Goal: Task Accomplishment & Management: Use online tool/utility

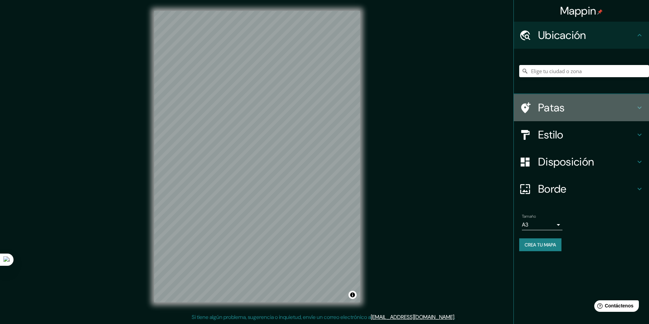
click at [602, 111] on h4 "Patas" at bounding box center [586, 108] width 97 height 14
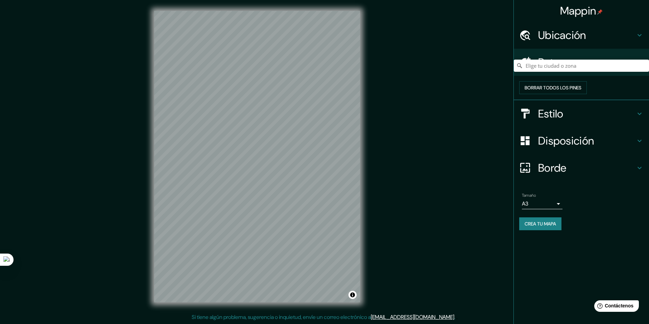
click at [641, 65] on icon at bounding box center [640, 62] width 8 height 8
click at [582, 91] on font "Borrar todos los pines" at bounding box center [553, 88] width 57 height 6
click at [579, 89] on font "Borrar todos los pines" at bounding box center [553, 87] width 57 height 9
click at [593, 120] on h4 "Estilo" at bounding box center [586, 114] width 97 height 14
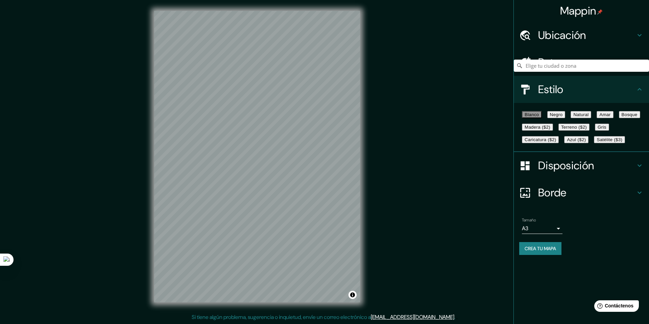
click at [563, 116] on font "Negro" at bounding box center [556, 114] width 13 height 5
click at [589, 116] on font "Natural" at bounding box center [581, 114] width 15 height 5
click at [535, 143] on div "Blanco Negro Natural Amar Bosque Madera ($2) Terreno ($2) Gris Caricatura ($2) …" at bounding box center [584, 127] width 130 height 38
click at [600, 117] on font "Amar" at bounding box center [605, 114] width 11 height 5
click at [622, 117] on font "Bosque" at bounding box center [630, 114] width 16 height 5
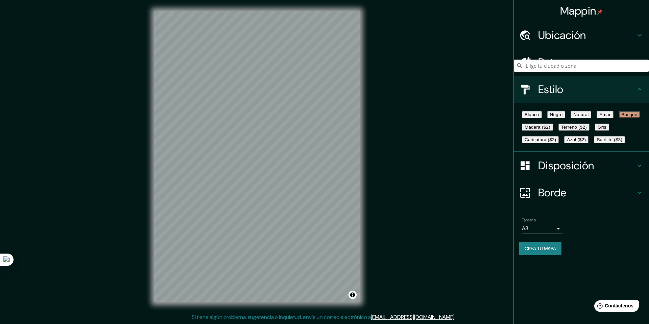
click at [551, 130] on font "Madera ($2)" at bounding box center [538, 126] width 26 height 5
click at [598, 130] on font "Gris" at bounding box center [602, 126] width 9 height 5
click at [589, 117] on font "Natural" at bounding box center [581, 114] width 15 height 5
click at [570, 172] on font "Disposición" at bounding box center [566, 165] width 56 height 14
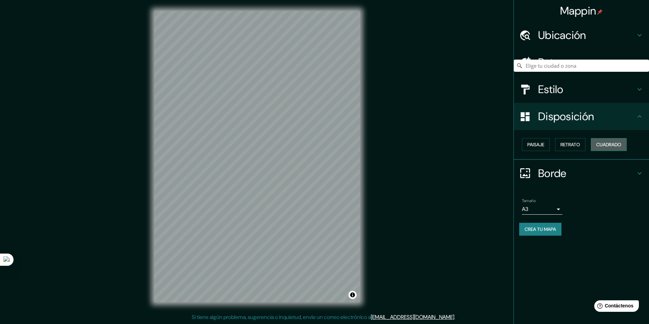
click at [608, 144] on font "Cuadrado" at bounding box center [609, 144] width 25 height 6
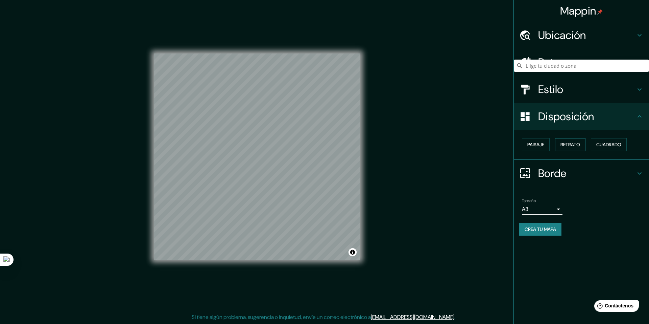
click at [573, 146] on font "Retrato" at bounding box center [571, 144] width 20 height 6
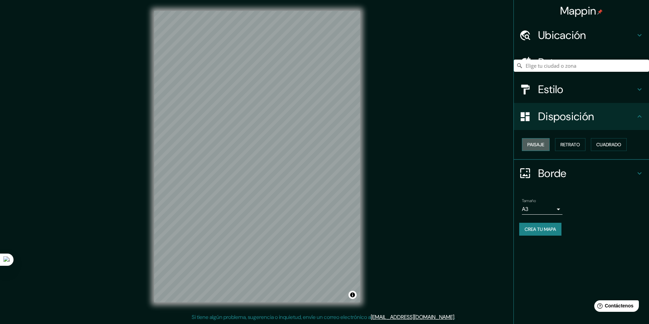
click at [547, 146] on button "Paisaje" at bounding box center [536, 144] width 28 height 13
